Goal: Information Seeking & Learning: Learn about a topic

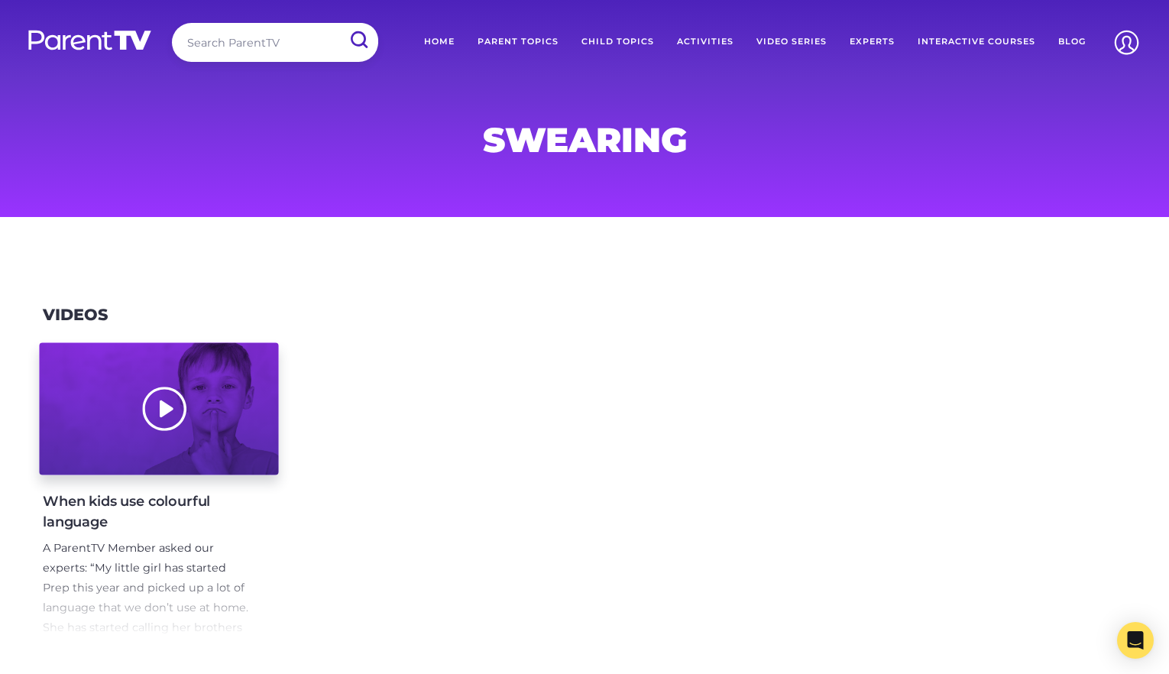
click at [155, 413] on div at bounding box center [158, 409] width 239 height 132
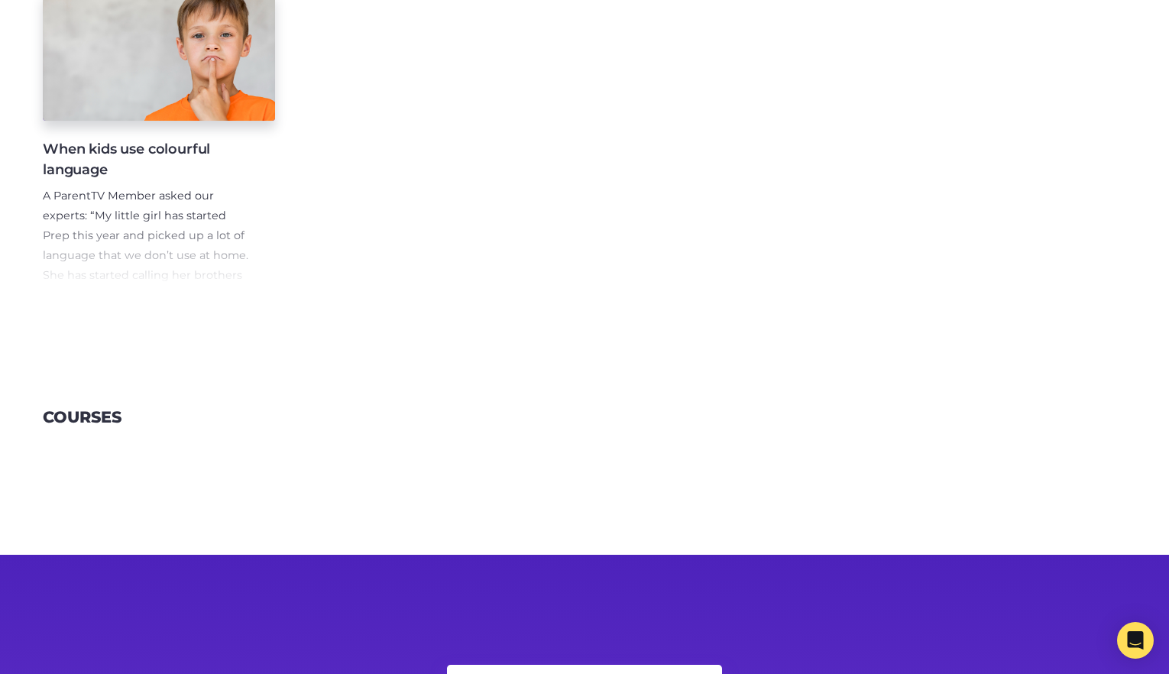
scroll to position [365, 0]
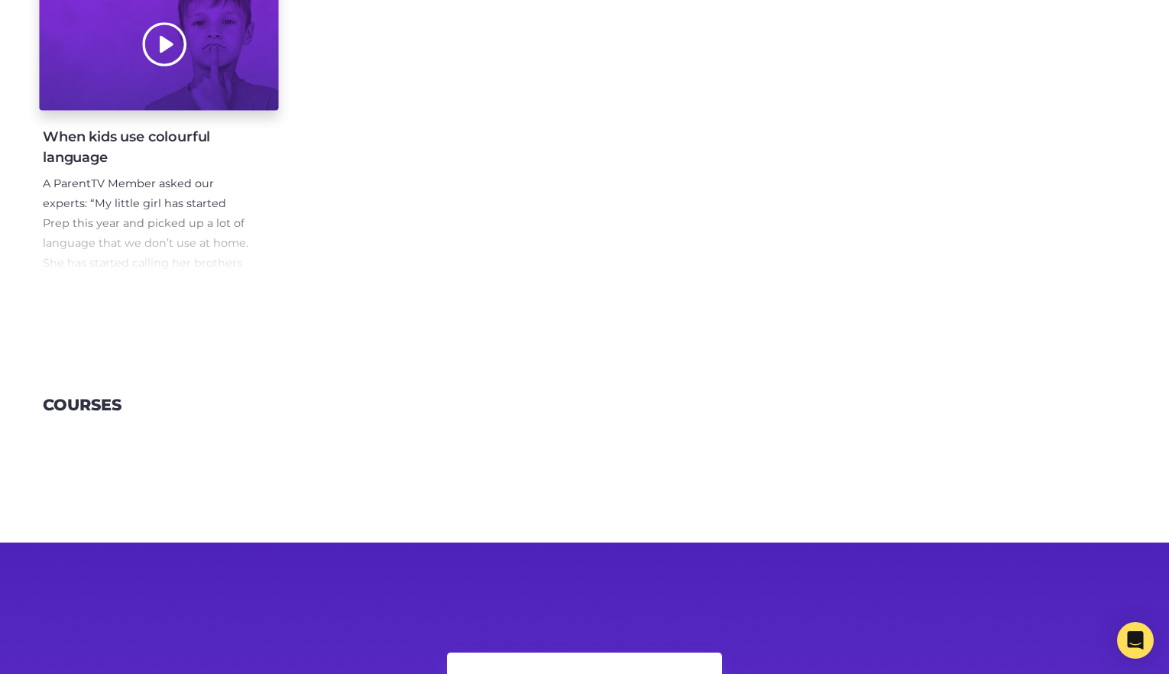
click at [251, 76] on div at bounding box center [158, 45] width 239 height 132
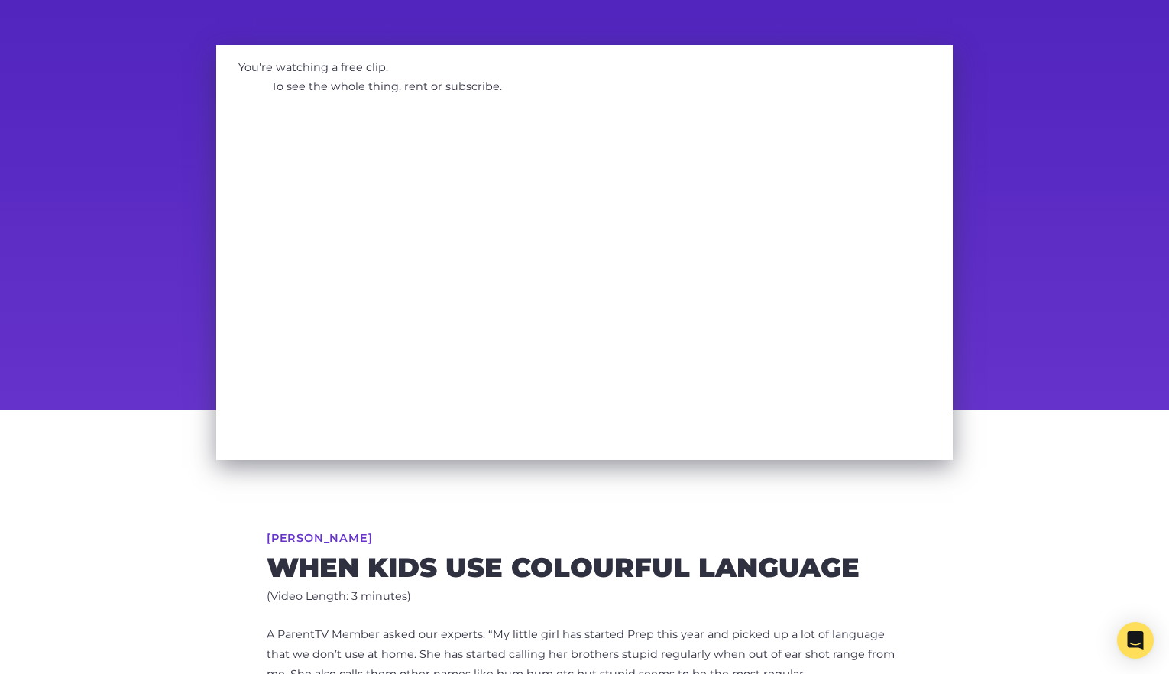
scroll to position [70, 0]
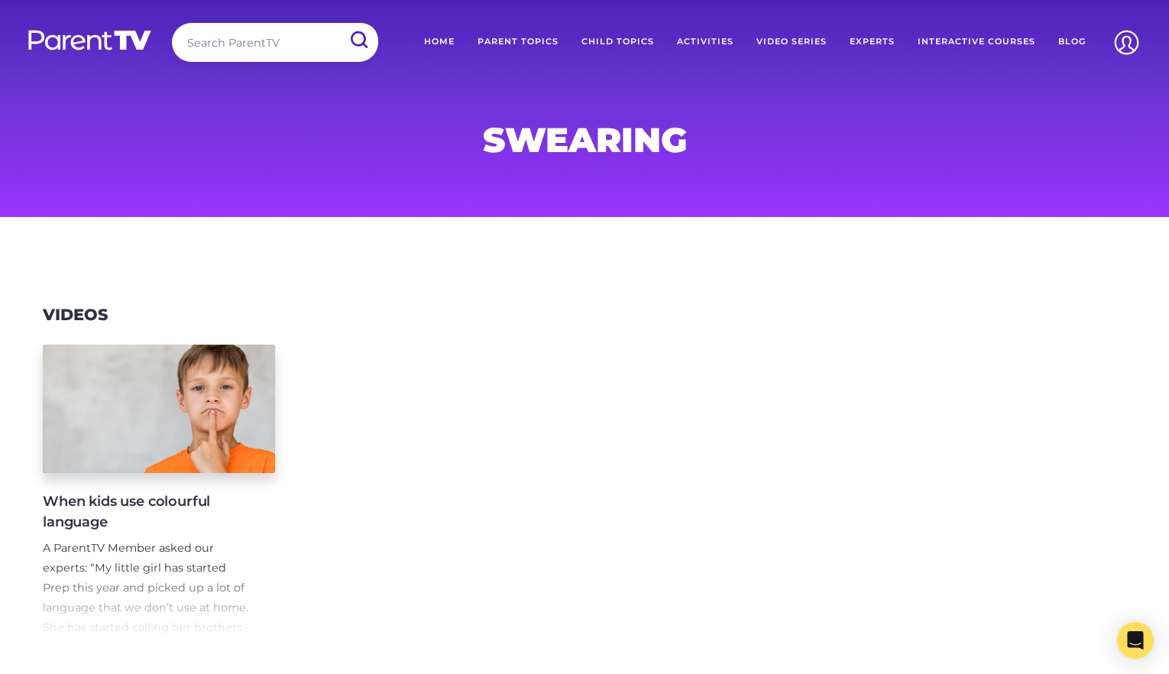
click at [232, 74] on header "Search ParentTV Home Parent Topics Child Topics Activities Video Series Experts…" at bounding box center [584, 45] width 1169 height 91
click at [254, 37] on input "search" at bounding box center [275, 42] width 206 height 39
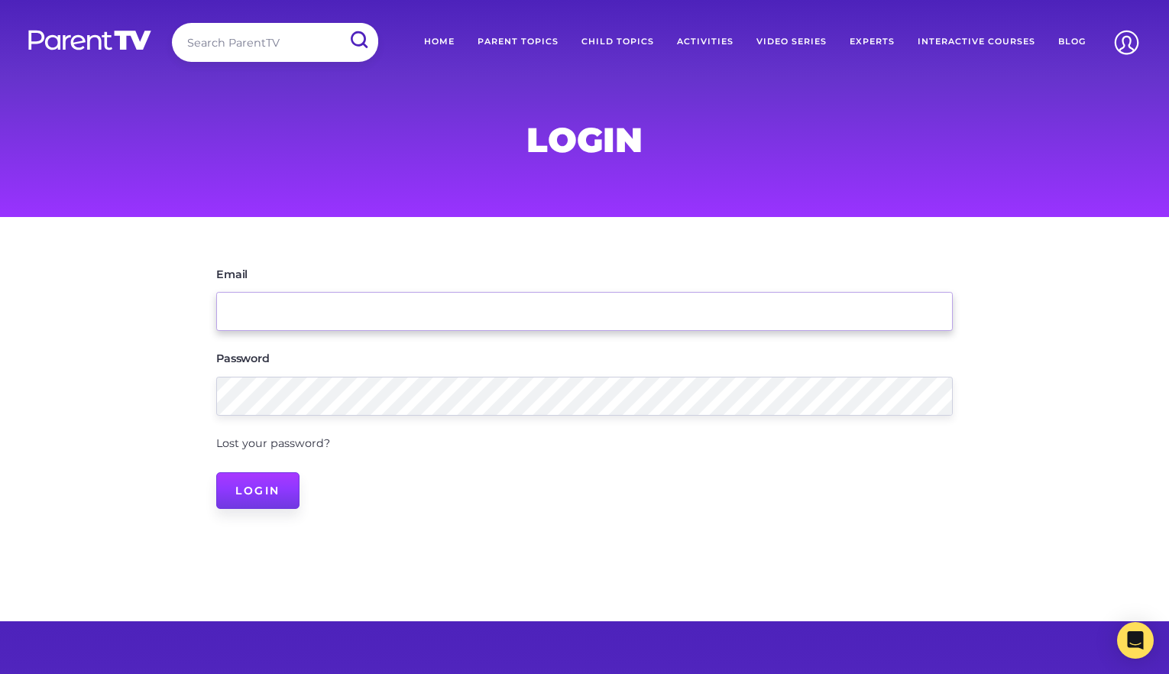
type input "[EMAIL_ADDRESS][DOMAIN_NAME]"
click at [251, 489] on input "Login" at bounding box center [257, 490] width 83 height 37
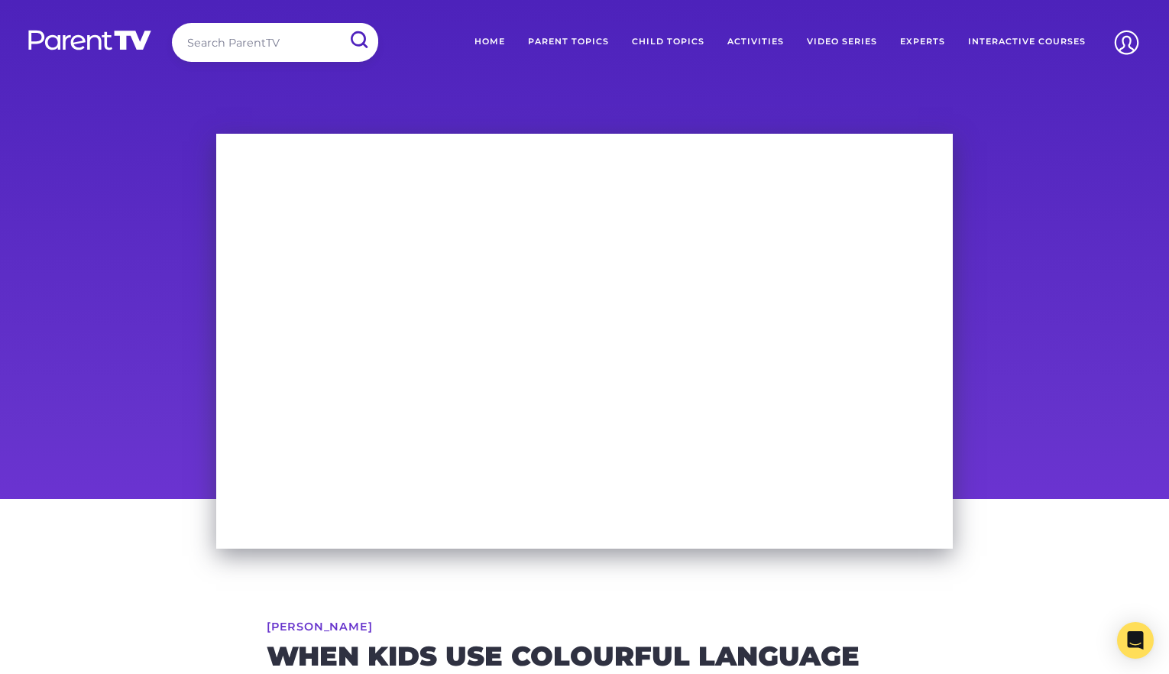
click at [254, 57] on input "search" at bounding box center [275, 42] width 206 height 39
type input "language"
click at [339, 23] on input "submit" at bounding box center [359, 40] width 40 height 34
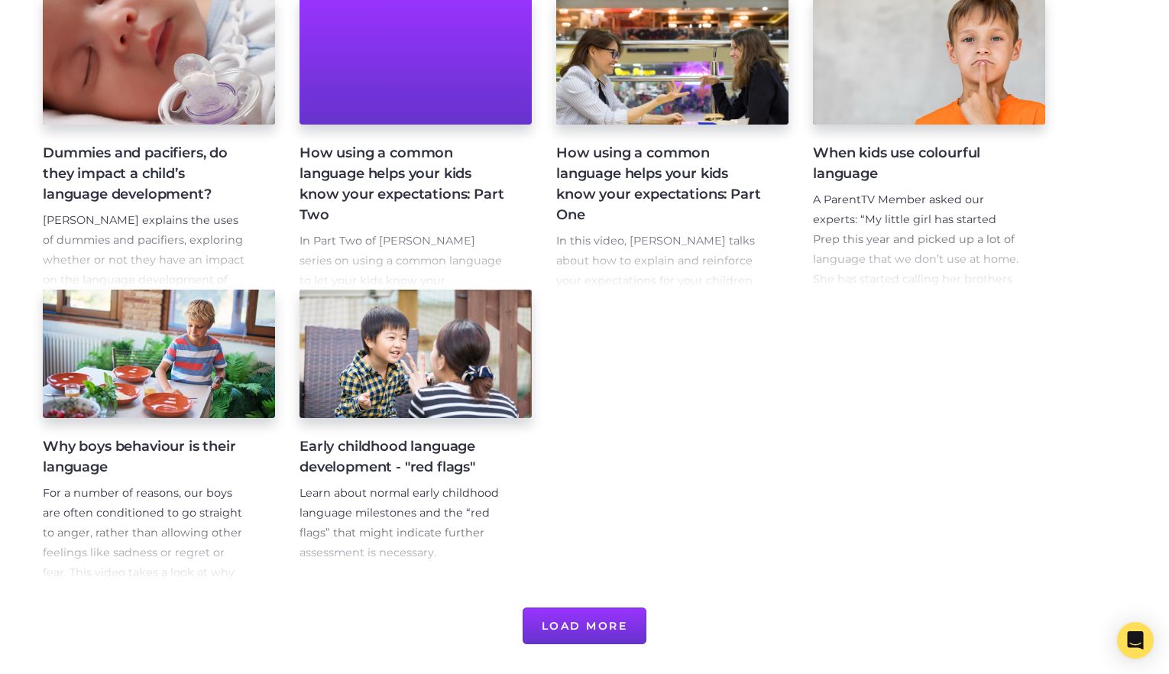
scroll to position [646, 0]
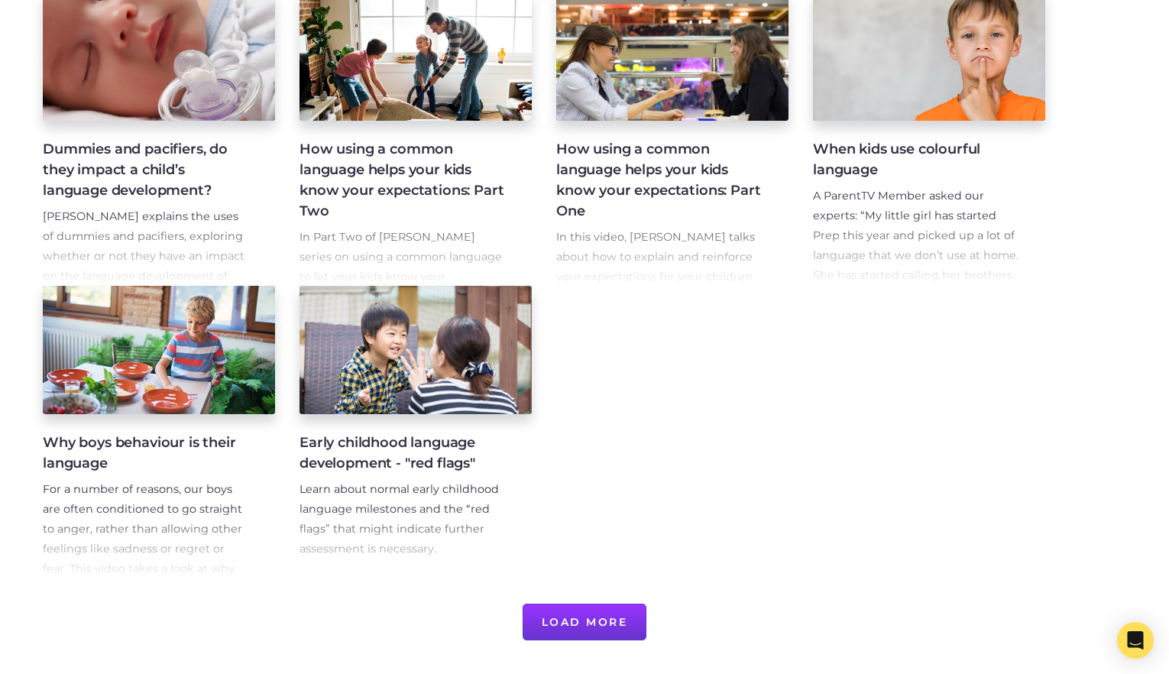
click at [594, 612] on button "Load More" at bounding box center [585, 622] width 125 height 37
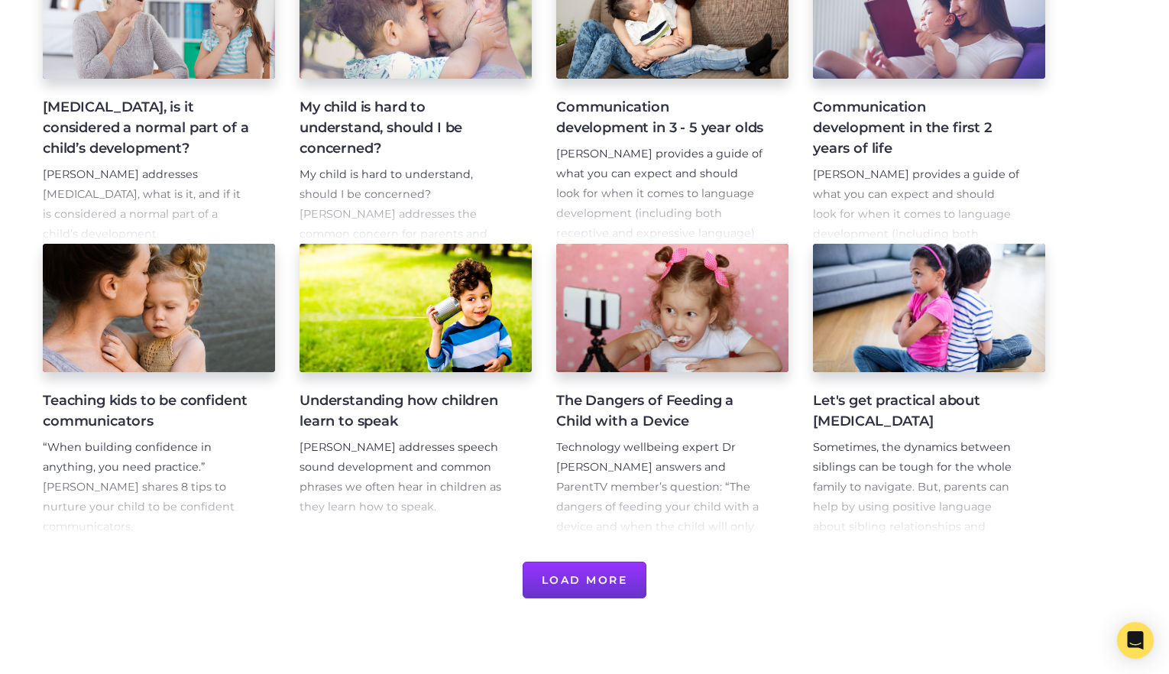
scroll to position [1299, 0]
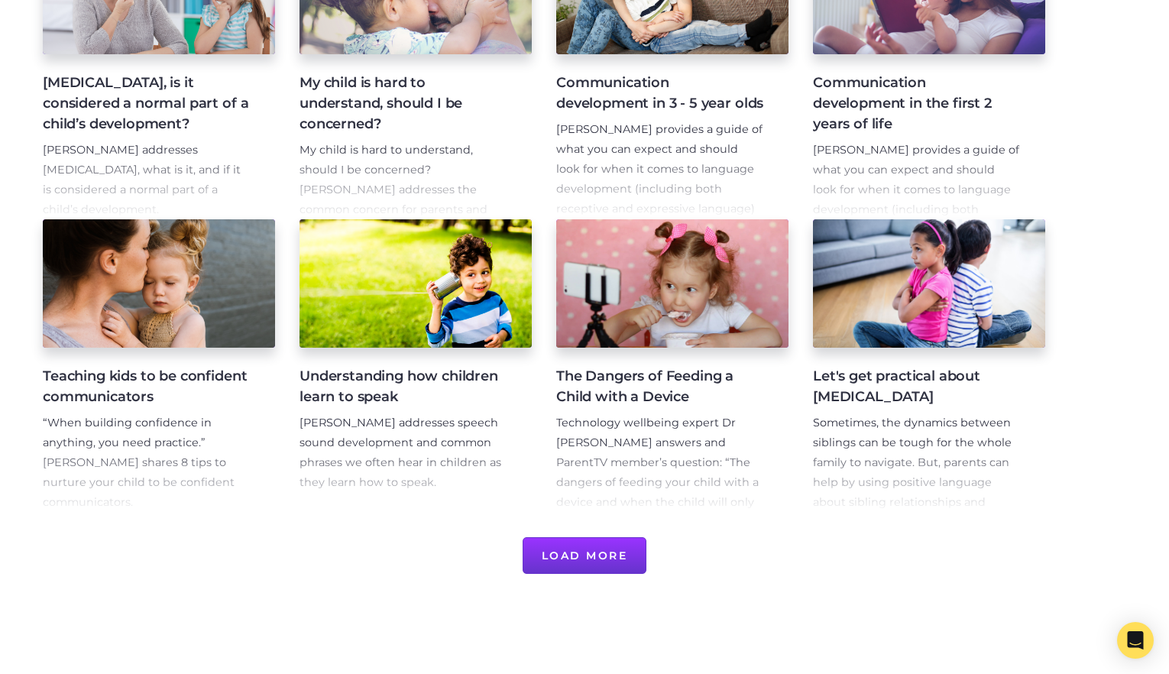
click at [587, 561] on button "Load More" at bounding box center [585, 555] width 125 height 37
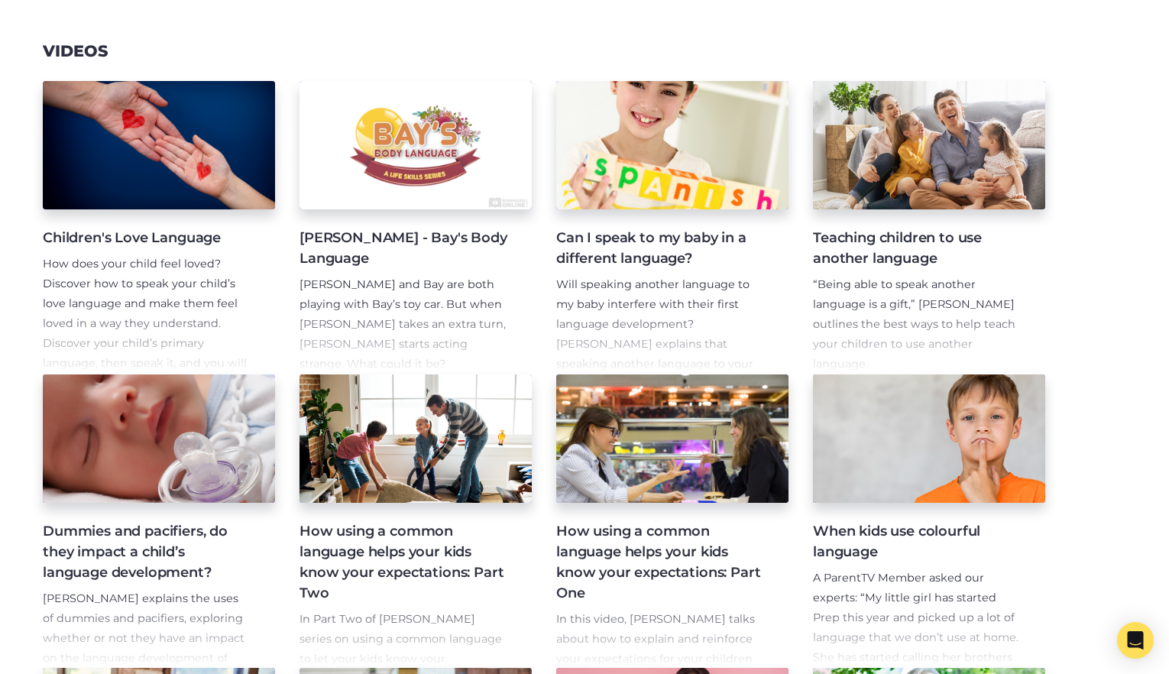
scroll to position [0, 0]
